Goal: Go to known website: Access a specific website the user already knows

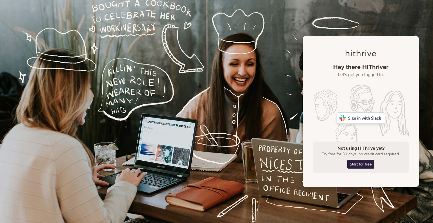
click at [376, 120] on img at bounding box center [360, 117] width 48 height 11
